Goal: Task Accomplishment & Management: Use online tool/utility

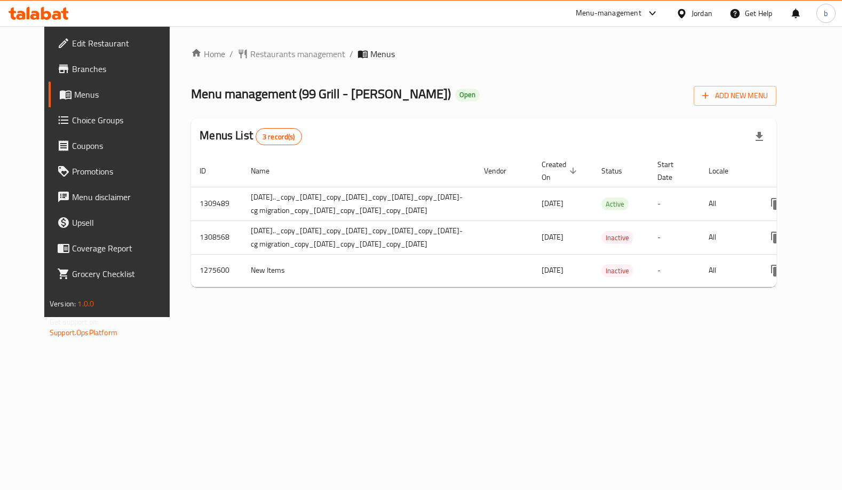
click at [72, 122] on span "Choice Groups" at bounding box center [124, 120] width 105 height 13
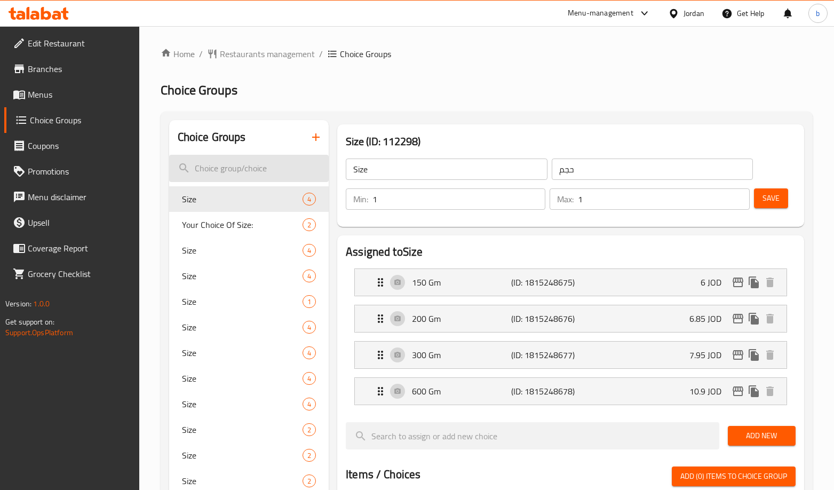
click at [238, 165] on input "search" at bounding box center [249, 168] width 160 height 27
paste input "Chicken Tender Size"
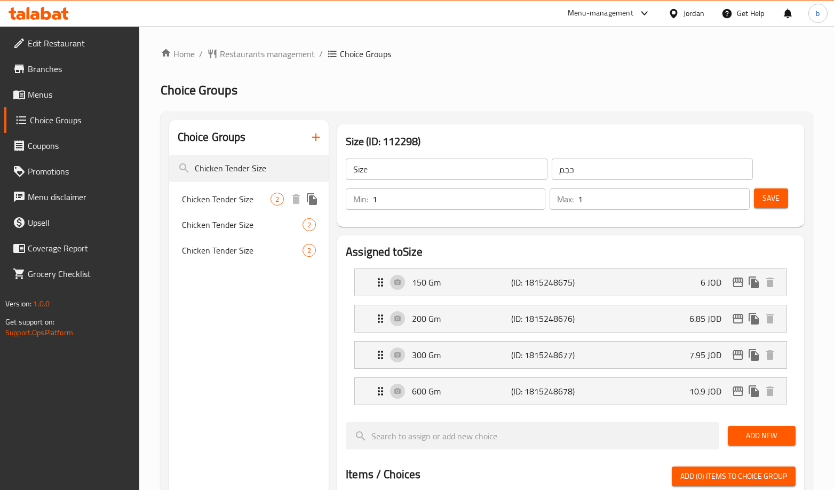
type input "Chicken Tender Size"
click at [254, 203] on span "Chicken Tender Size" at bounding box center [226, 199] width 89 height 13
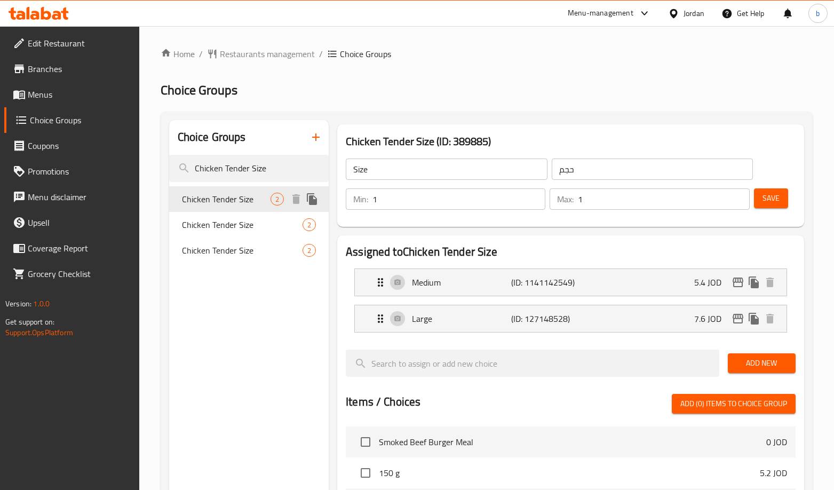
type input "Chicken Tender Size"
click at [237, 202] on span "Chicken Tender Size" at bounding box center [226, 199] width 89 height 13
click at [237, 219] on span "Chicken Tender Size" at bounding box center [226, 224] width 89 height 13
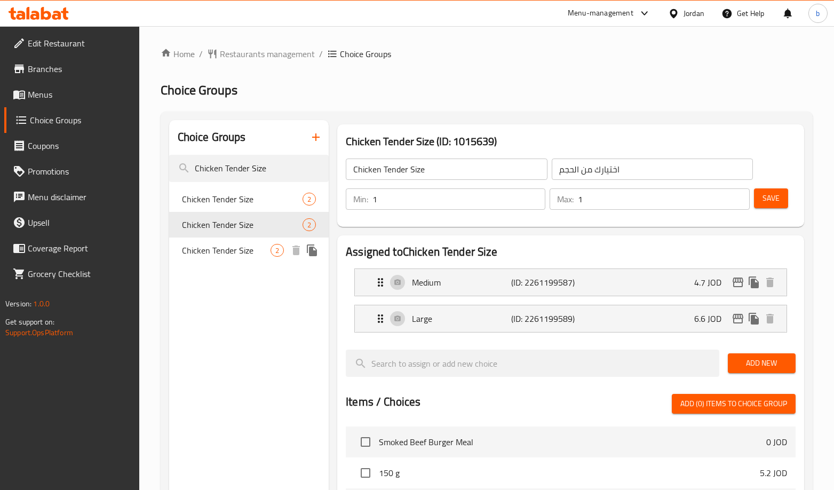
click at [228, 250] on span "Chicken Tender Size" at bounding box center [226, 250] width 89 height 13
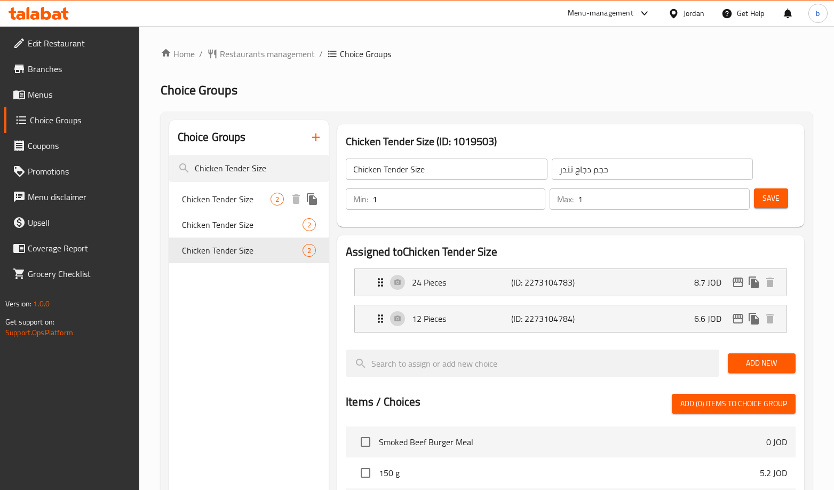
click at [241, 198] on span "Chicken Tender Size" at bounding box center [226, 199] width 89 height 13
type input "اختيارك من الحجم"
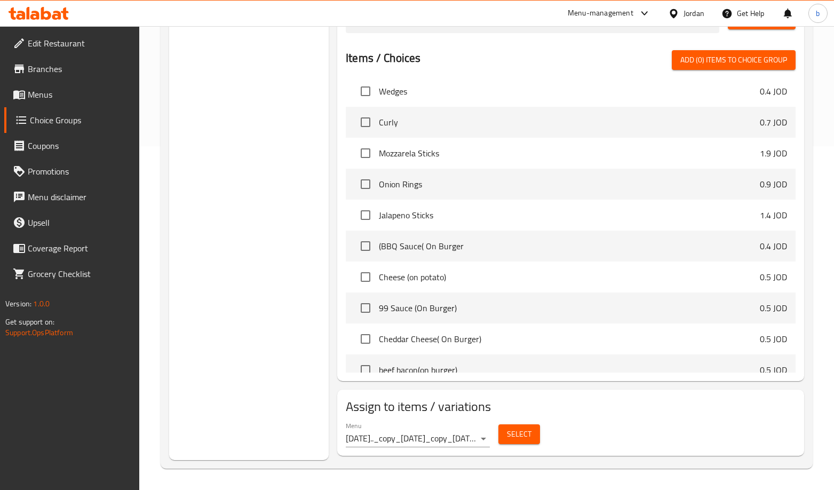
scroll to position [373, 0]
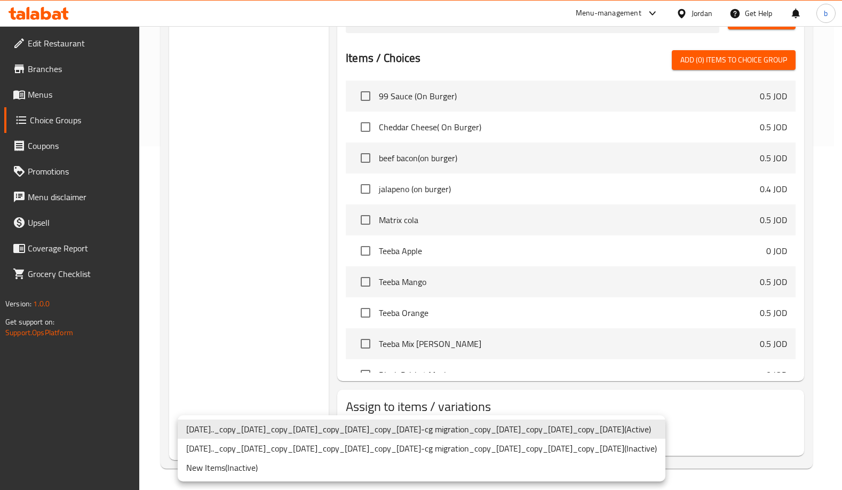
click at [269, 361] on div at bounding box center [421, 245] width 842 height 490
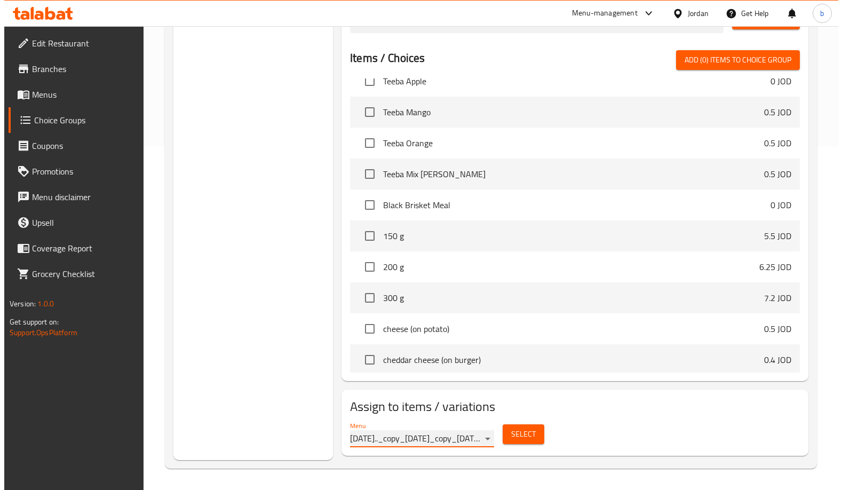
scroll to position [640, 0]
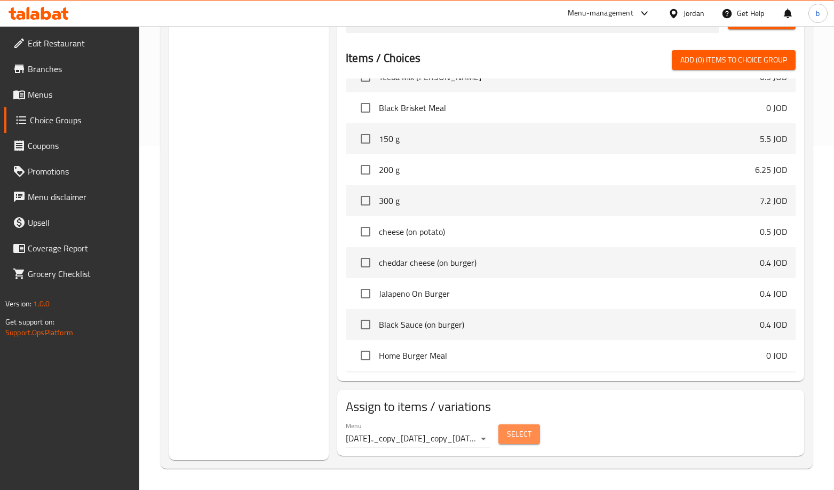
click at [532, 436] on button "Select" at bounding box center [519, 434] width 42 height 20
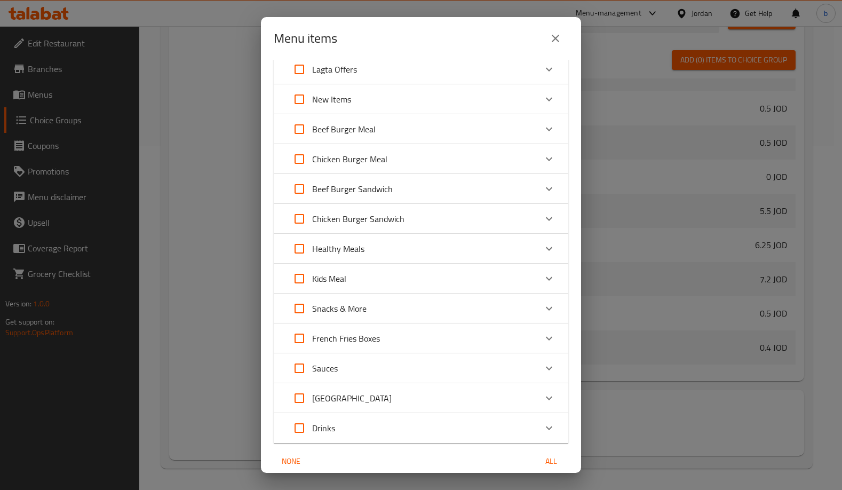
scroll to position [83, 0]
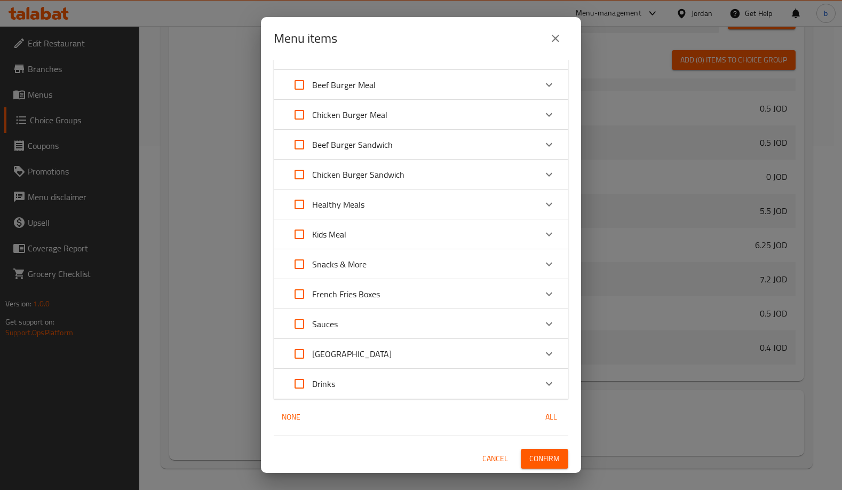
click at [488, 454] on span "Cancel" at bounding box center [495, 458] width 26 height 13
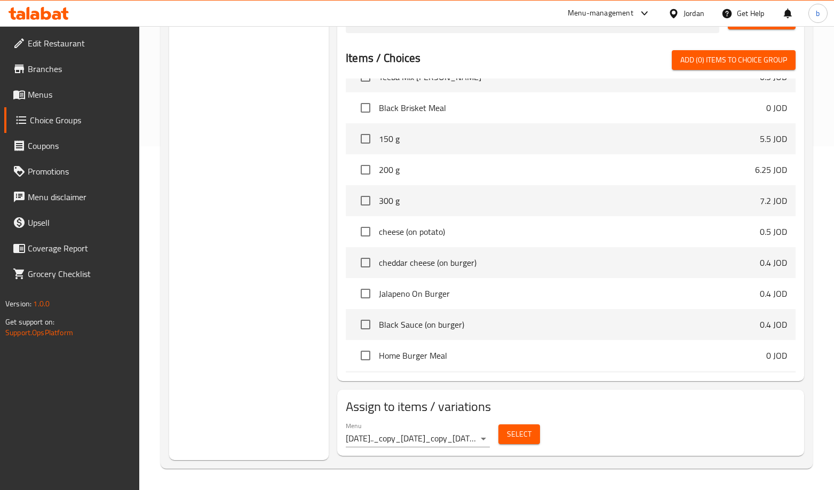
click at [377, 448] on div "Menu [DATE].._copy_[DATE]_copy_[DATE]_copy_[DATE]_copy_[DATE]-cg migration_copy…" at bounding box center [417, 434] width 153 height 34
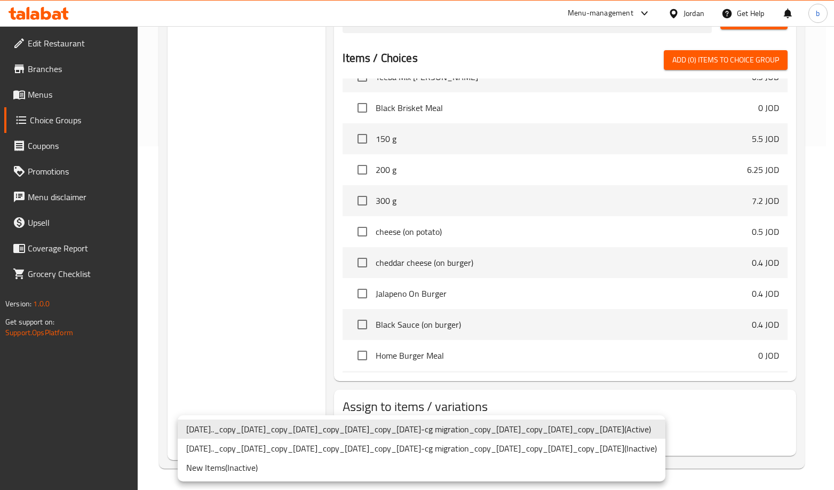
click at [235, 463] on li "New Items ( Inactive )" at bounding box center [422, 467] width 488 height 19
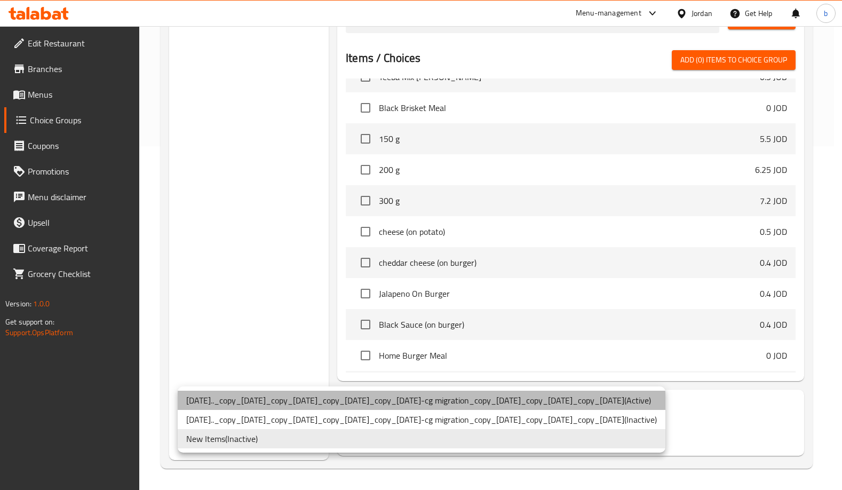
click at [665, 397] on li "[DATE].._copy_[DATE]_copy_[DATE]_copy_[DATE]_copy_[DATE]-cg migration_copy_[DAT…" at bounding box center [422, 399] width 488 height 19
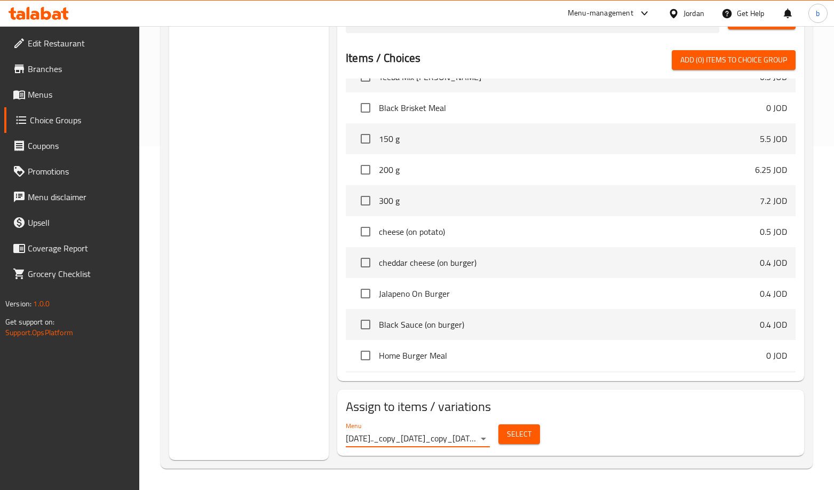
click at [521, 433] on span "Select" at bounding box center [519, 433] width 25 height 13
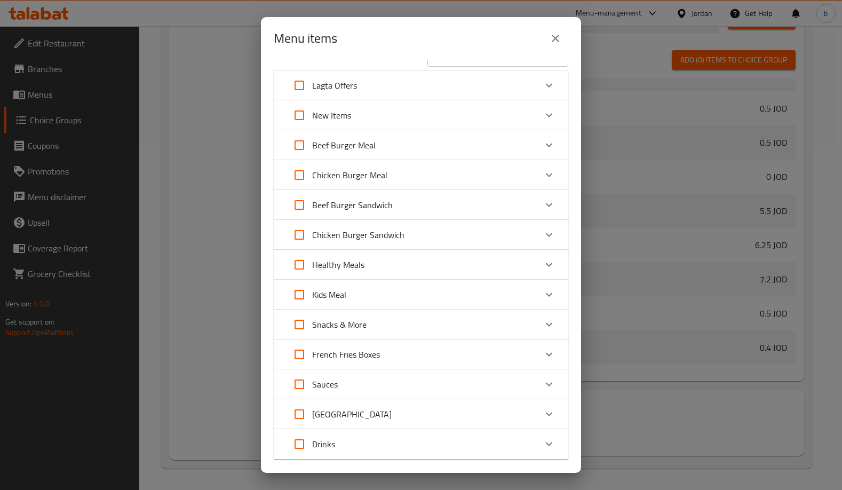
scroll to position [0, 0]
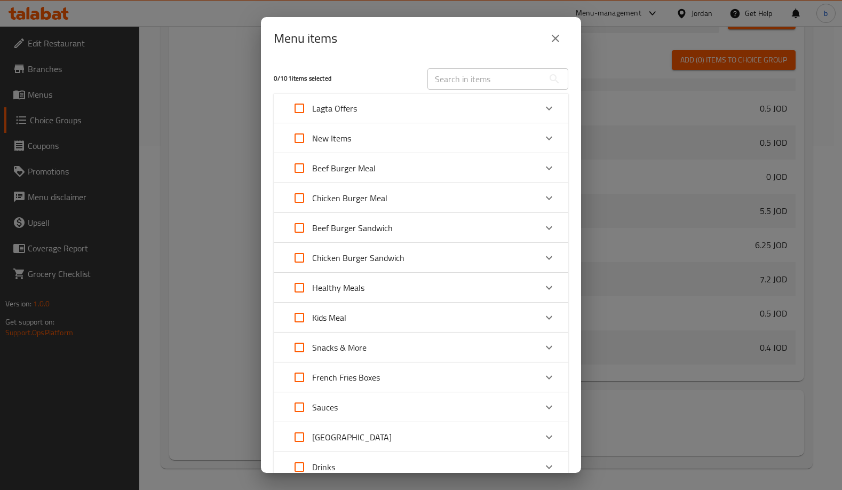
click at [169, 36] on div "Menu items 0 / 101 items selected ​ Lagta Offers Smoked Beef Burger Meal 0 JOD …" at bounding box center [421, 245] width 842 height 490
